Goal: Complete application form: Complete application form

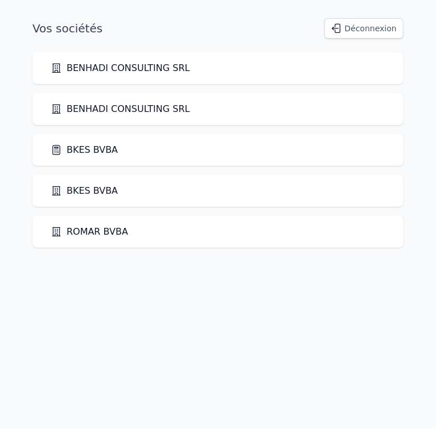
click at [85, 150] on link "BKES BVBA" at bounding box center [84, 150] width 67 height 14
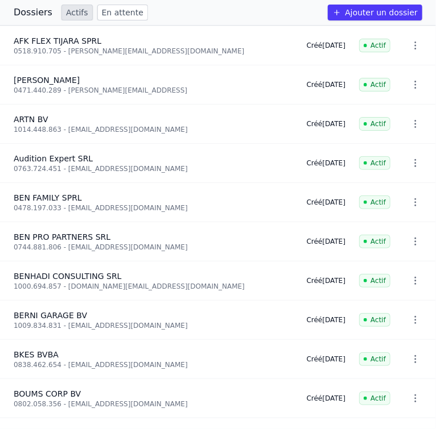
click at [368, 5] on button "Ajouter un dossier" at bounding box center [375, 13] width 94 height 16
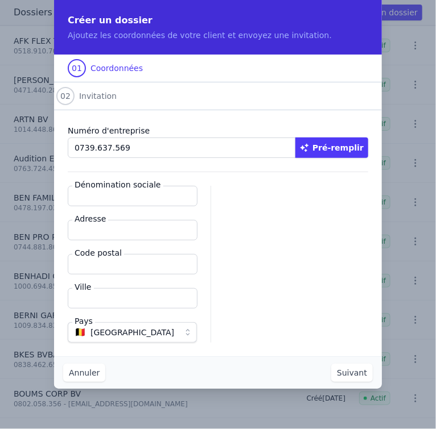
type input "0739.637.569"
click at [359, 141] on button "Pré-remplir" at bounding box center [331, 148] width 73 height 20
type input "BI CONCEPT SRL"
type input "Place [PERSON_NAME] 1"
type input "1081"
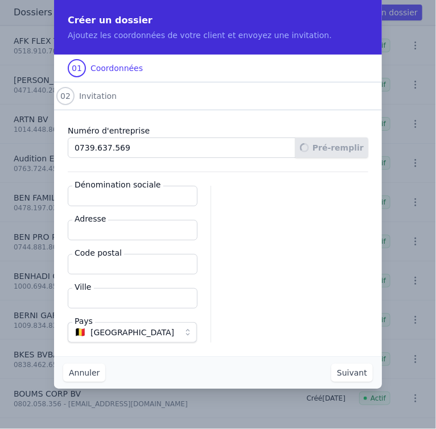
type input "Koekelberg"
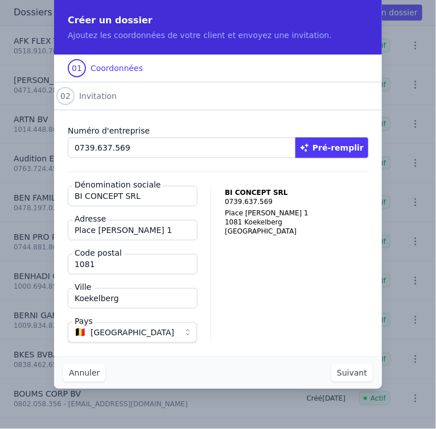
click at [355, 372] on button "Suivant" at bounding box center [352, 373] width 42 height 18
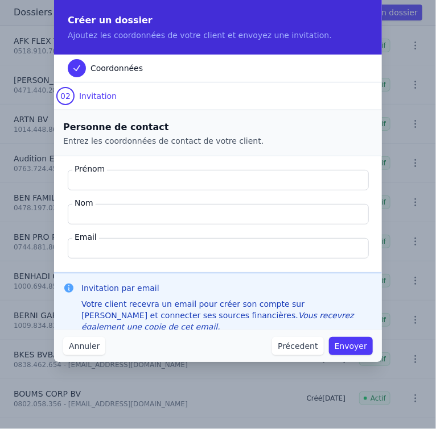
click at [148, 180] on input "Prénom" at bounding box center [218, 180] width 301 height 20
type input "b"
type input "BILAL"
type input "BOUHOUTE"
click at [91, 251] on input "Email" at bounding box center [218, 248] width 301 height 20
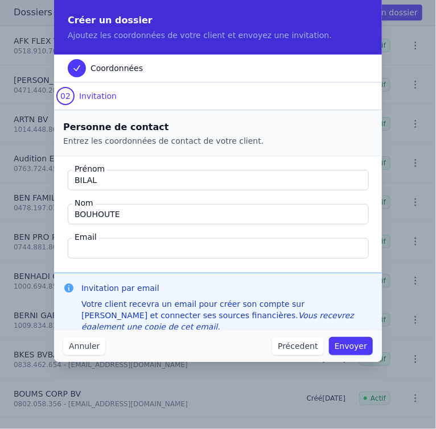
click at [128, 250] on input "Email" at bounding box center [218, 248] width 301 height 20
type input "[EMAIL_ADDRESS][DOMAIN_NAME]"
click at [352, 344] on button "Envoyer" at bounding box center [351, 346] width 44 height 18
